Goal: Task Accomplishment & Management: Use online tool/utility

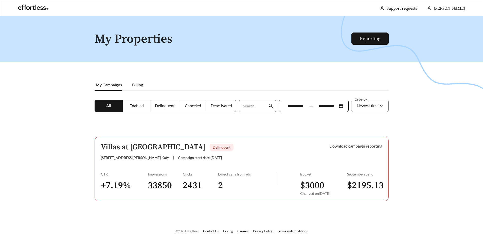
click at [213, 147] on span "Delinquent" at bounding box center [222, 147] width 18 height 4
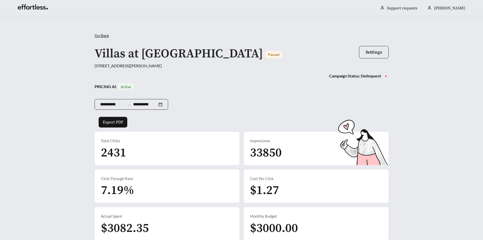
click at [167, 105] on div "**********" at bounding box center [132, 104] width 74 height 11
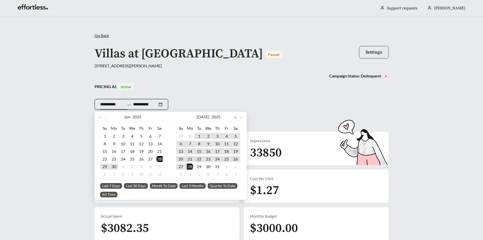
click at [234, 114] on button "button" at bounding box center [235, 117] width 7 height 10
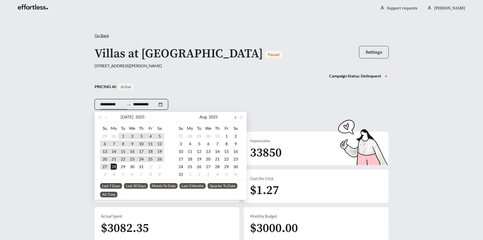
click at [237, 120] on button "button" at bounding box center [235, 117] width 7 height 10
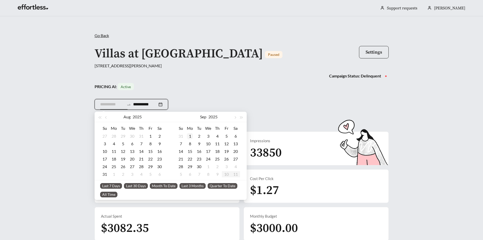
type input "**********"
click at [190, 137] on div "1" at bounding box center [190, 136] width 6 height 6
click at [236, 117] on button "button" at bounding box center [235, 117] width 7 height 10
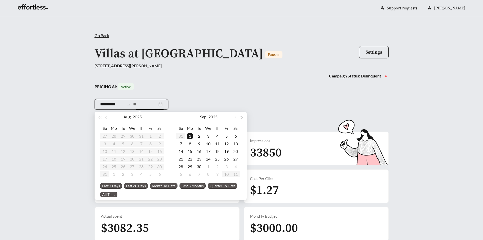
click at [236, 117] on button "button" at bounding box center [235, 117] width 7 height 10
click at [106, 117] on span "button" at bounding box center [106, 117] width 3 height 3
type input "**********"
click at [122, 166] on div "30" at bounding box center [123, 166] width 6 height 6
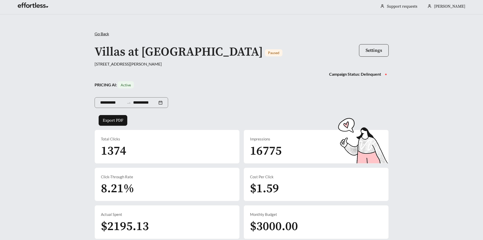
scroll to position [1, 0]
click at [105, 37] on div "Go Back /" at bounding box center [242, 34] width 294 height 6
click at [105, 35] on span "Go Back" at bounding box center [102, 34] width 14 height 5
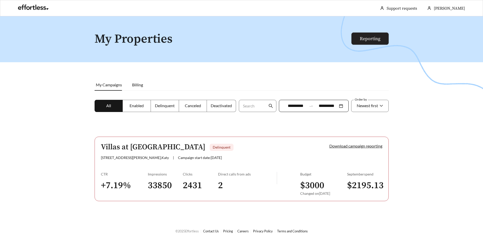
click at [371, 37] on link "Reporting" at bounding box center [370, 39] width 21 height 6
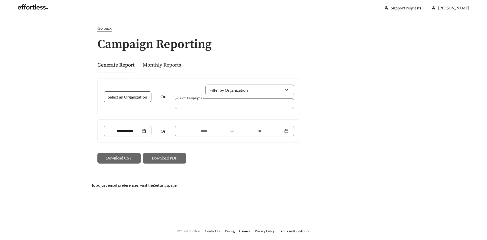
click at [131, 98] on input "Select an Organization" at bounding box center [125, 97] width 32 height 10
click at [196, 101] on div at bounding box center [230, 103] width 107 height 7
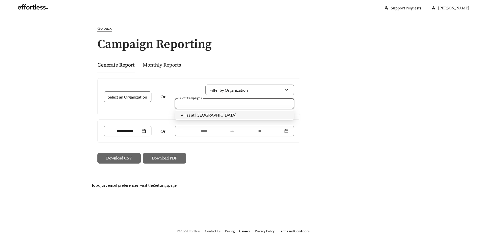
click at [189, 117] on div "Villas at [GEOGRAPHIC_DATA]" at bounding box center [235, 115] width 108 height 6
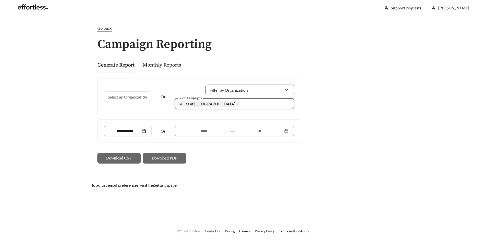
click at [158, 113] on div "Select an Organization Or Filter by Organization Select Campaigns 1951 Villas a…" at bounding box center [199, 96] width 202 height 37
click at [146, 130] on div at bounding box center [127, 131] width 37 height 6
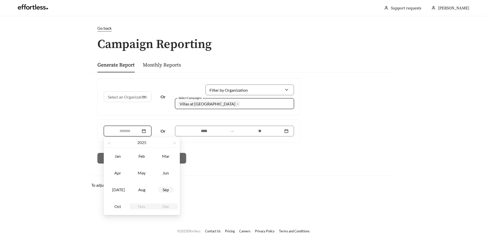
click at [164, 192] on div "Sep" at bounding box center [165, 189] width 15 height 6
type input "*******"
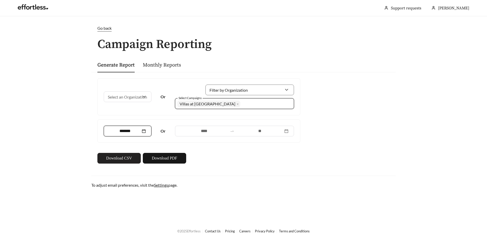
click at [136, 160] on button "Download CSV" at bounding box center [118, 158] width 43 height 11
click at [173, 159] on span "Download PDF" at bounding box center [164, 158] width 25 height 6
